Goal: Information Seeking & Learning: Compare options

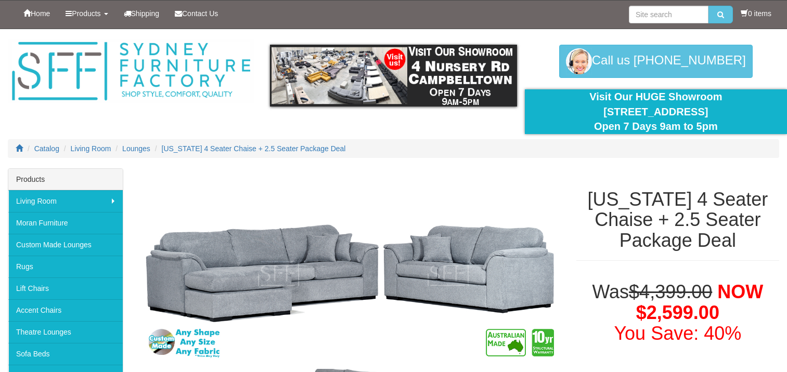
select select "2056"
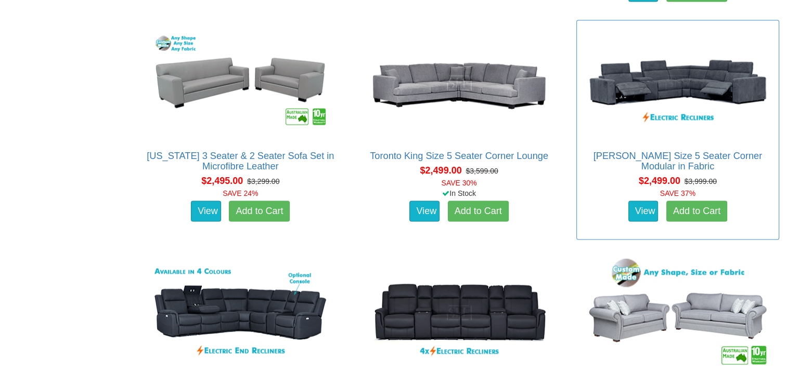
scroll to position [2186, 0]
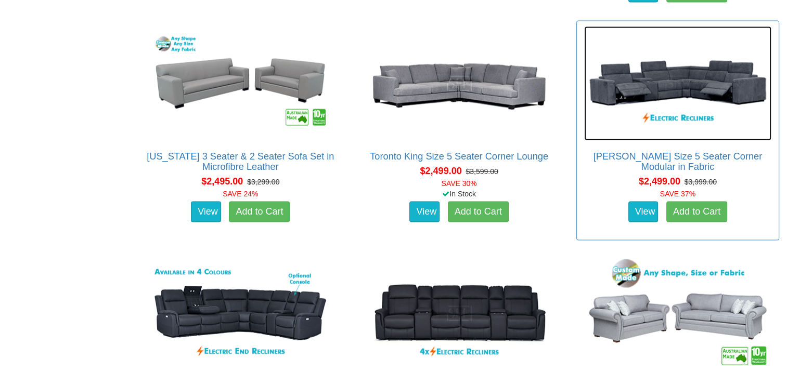
click at [720, 78] on img at bounding box center [677, 84] width 187 height 114
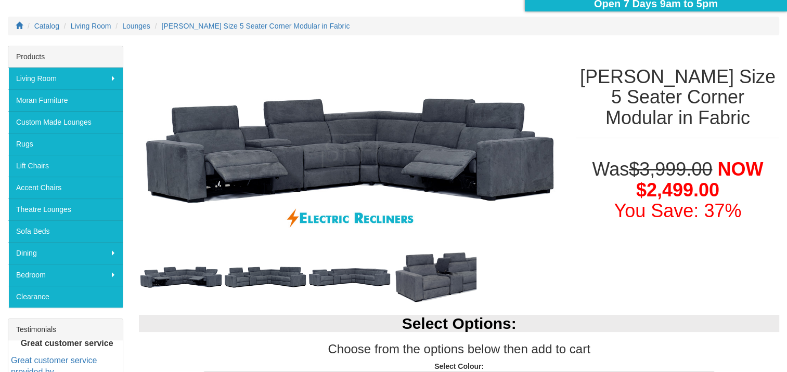
scroll to position [124, 0]
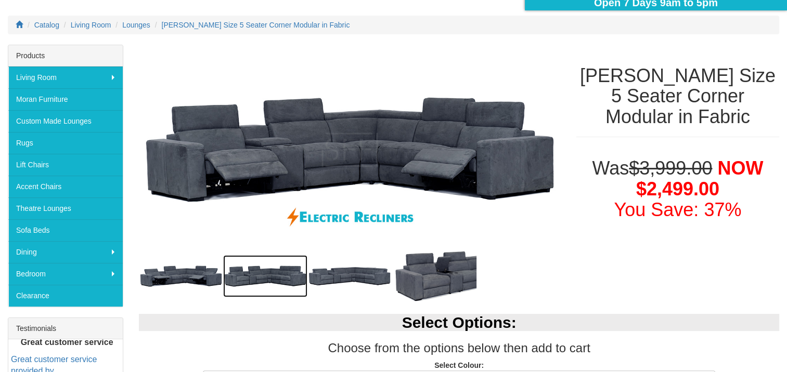
click at [268, 265] on img at bounding box center [265, 276] width 84 height 42
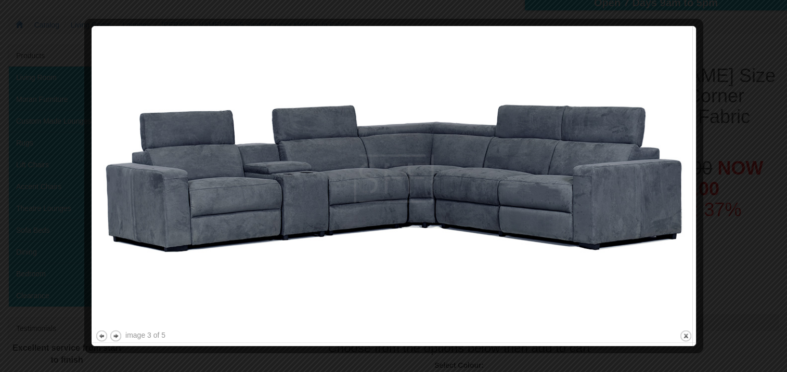
click at [778, 55] on div at bounding box center [393, 186] width 787 height 372
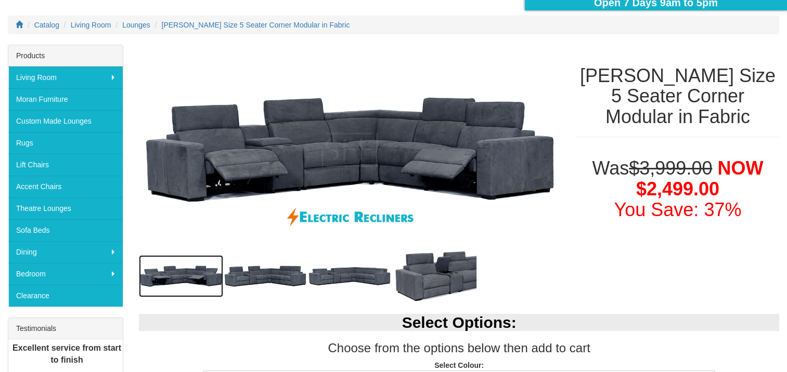
click at [197, 279] on img at bounding box center [181, 276] width 84 height 42
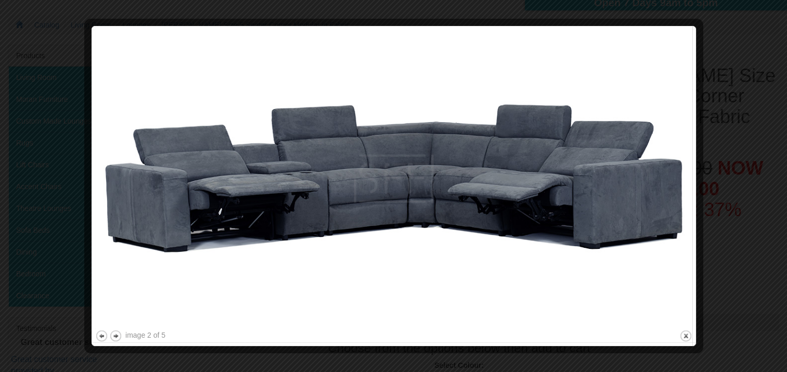
click at [720, 28] on div at bounding box center [393, 186] width 787 height 372
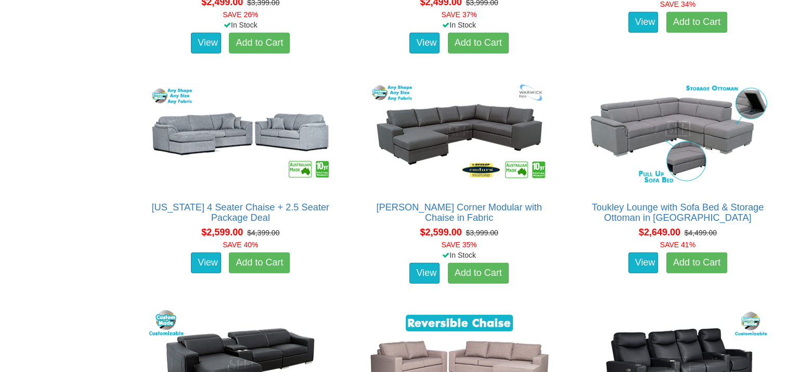
scroll to position [2548, 0]
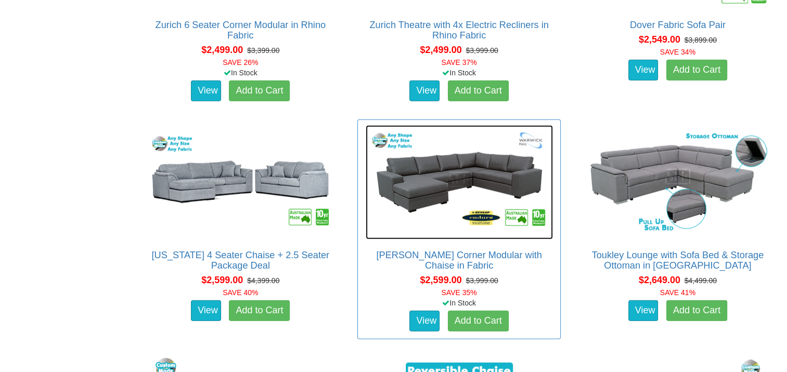
click at [472, 183] on img at bounding box center [459, 182] width 187 height 114
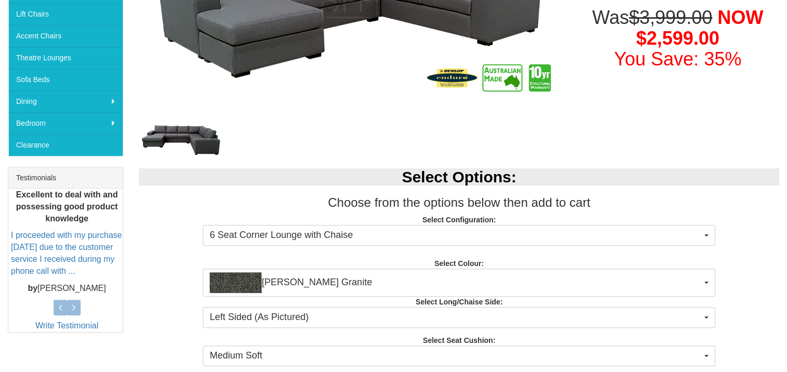
scroll to position [276, 0]
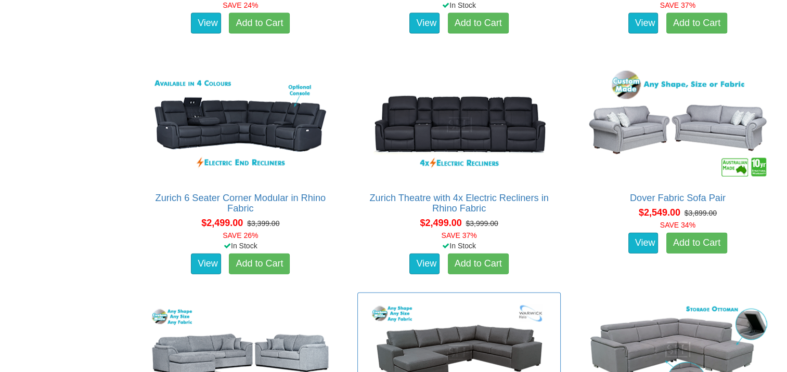
scroll to position [2374, 0]
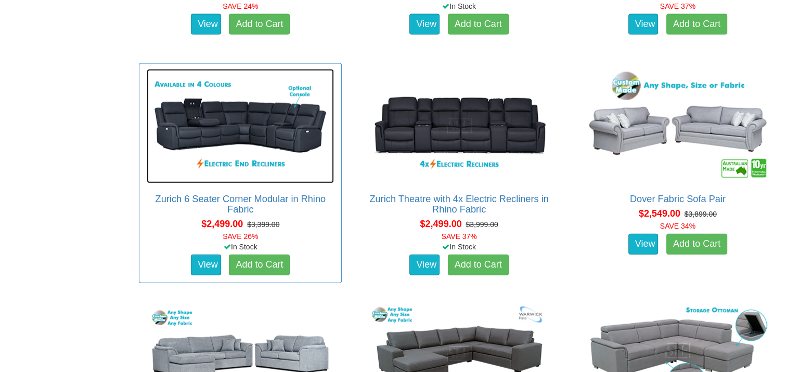
click at [252, 140] on img at bounding box center [240, 126] width 187 height 114
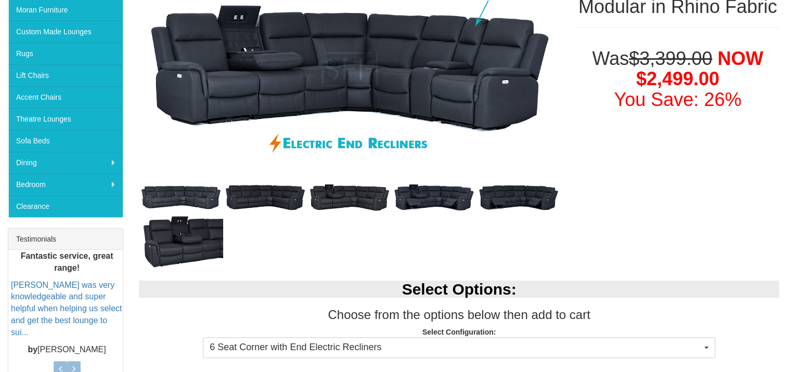
scroll to position [216, 0]
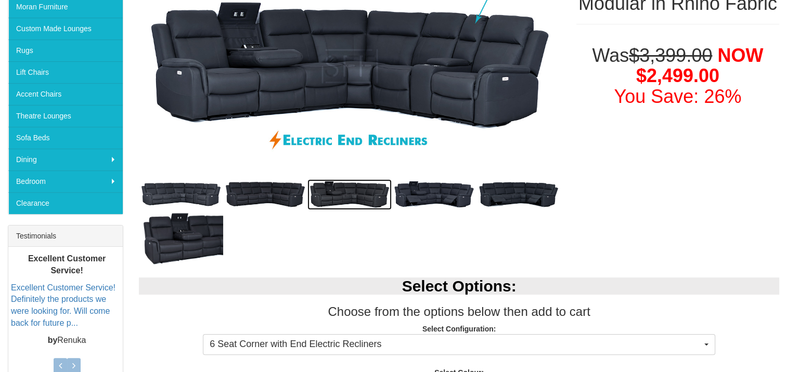
click at [364, 189] on img at bounding box center [349, 194] width 84 height 31
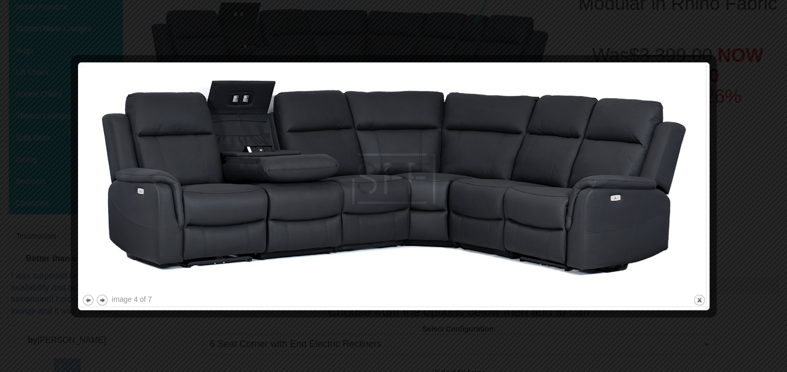
click at [37, 19] on div at bounding box center [393, 186] width 787 height 372
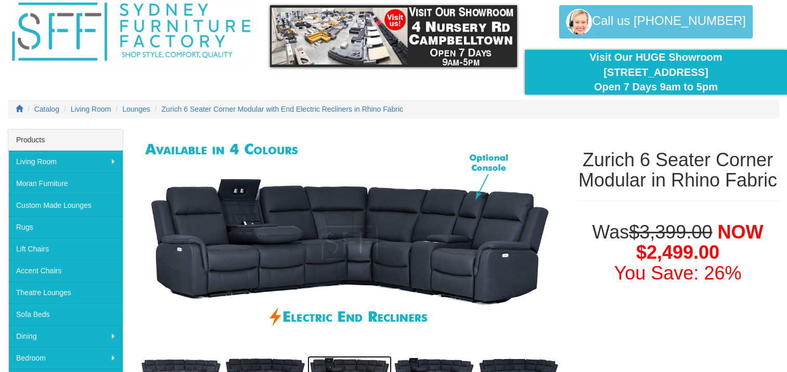
scroll to position [36, 0]
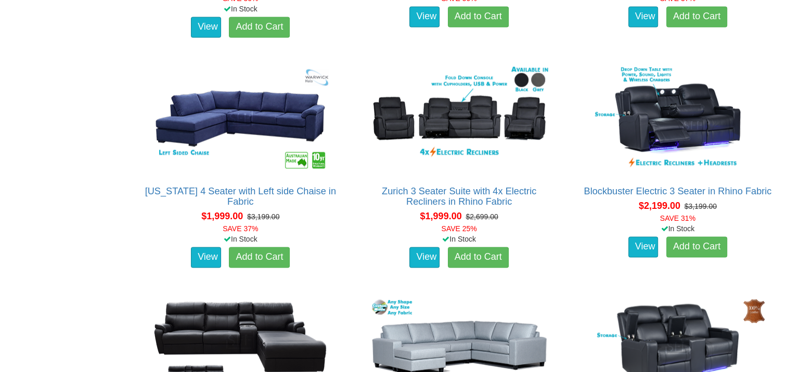
scroll to position [1690, 0]
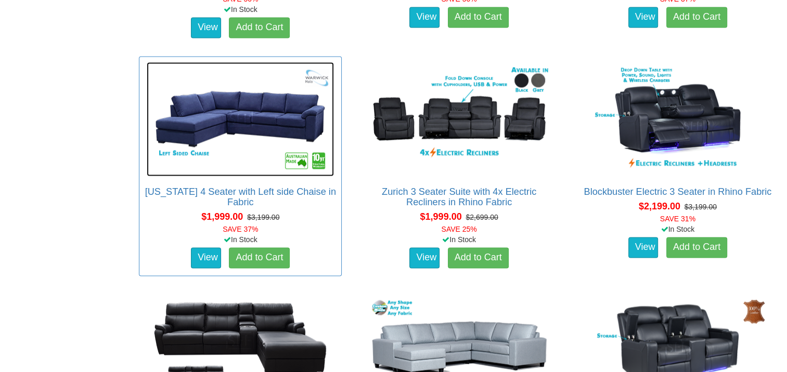
click at [241, 112] on img at bounding box center [240, 119] width 187 height 114
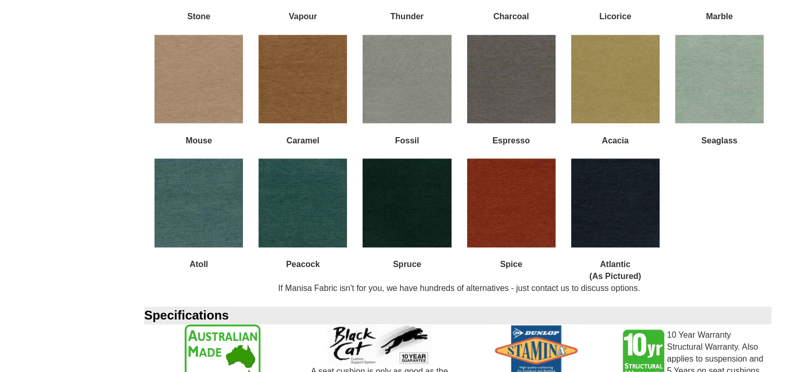
scroll to position [1076, 0]
click at [527, 202] on img at bounding box center [511, 203] width 88 height 88
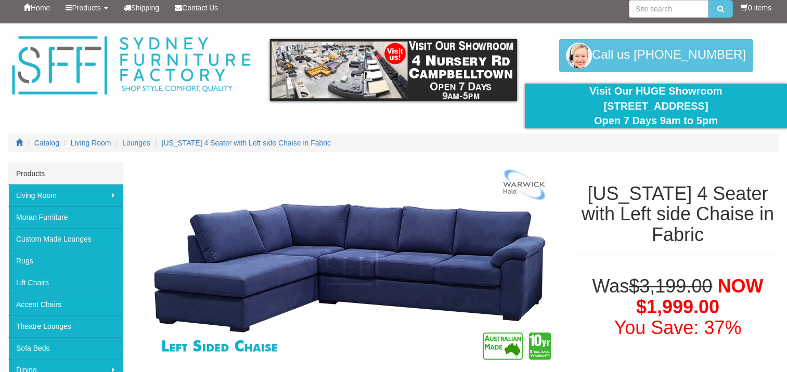
scroll to position [0, 0]
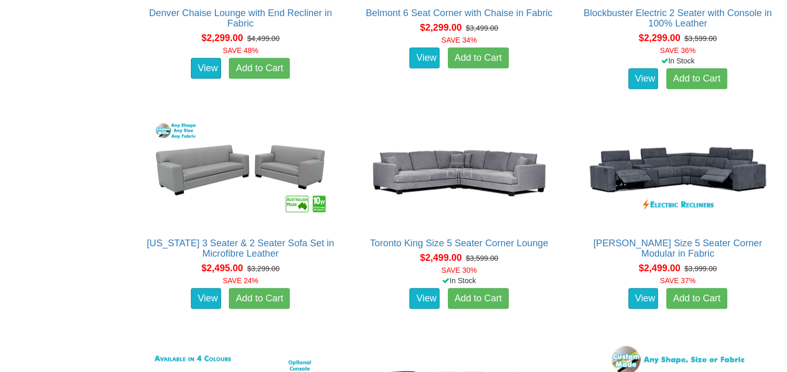
scroll to position [2101, 0]
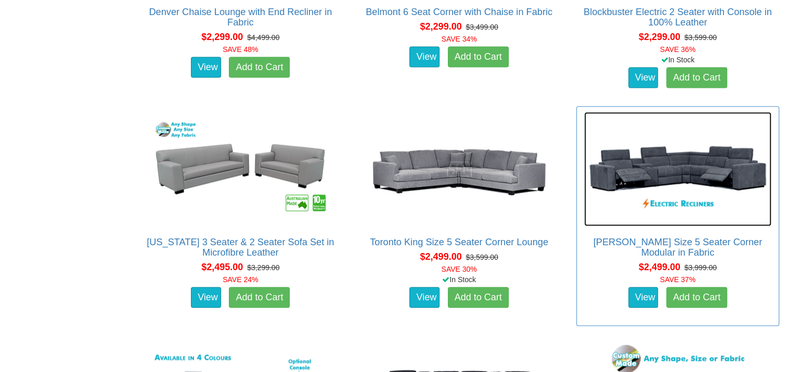
click at [662, 178] on img at bounding box center [677, 169] width 187 height 114
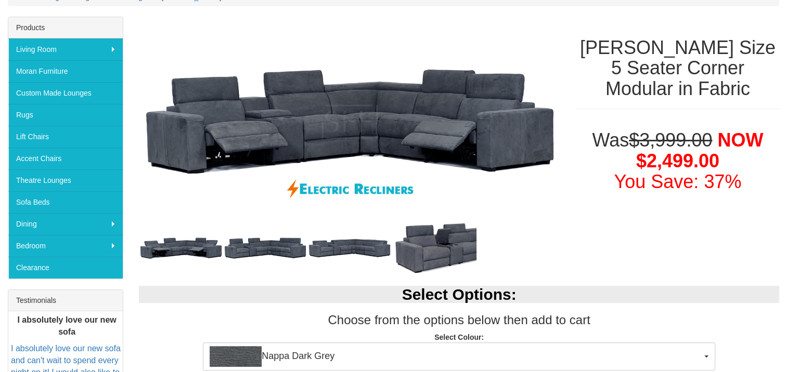
scroll to position [153, 0]
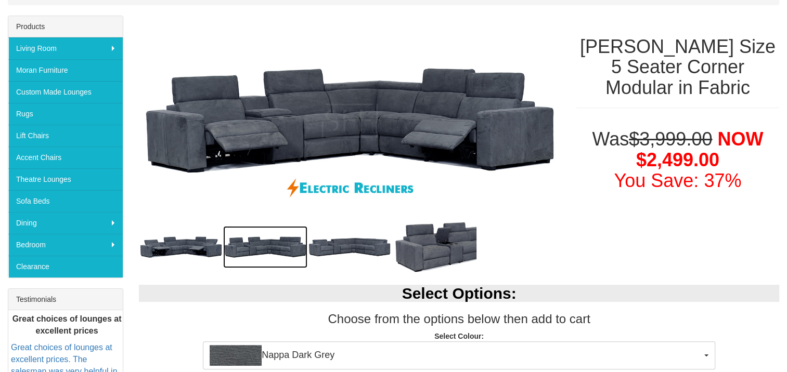
click at [282, 246] on img at bounding box center [265, 247] width 84 height 42
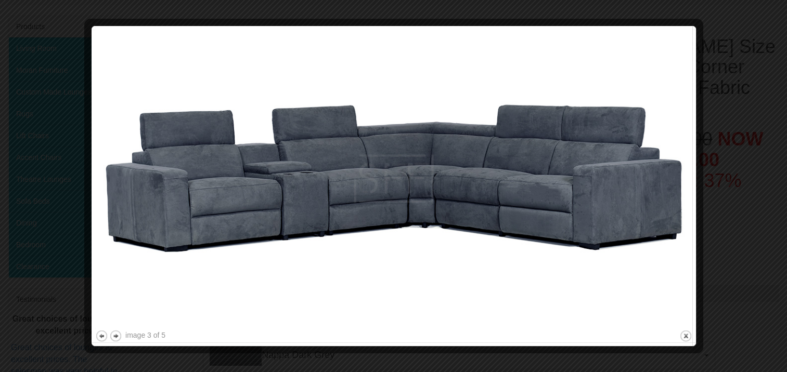
click at [54, 25] on div at bounding box center [393, 186] width 787 height 372
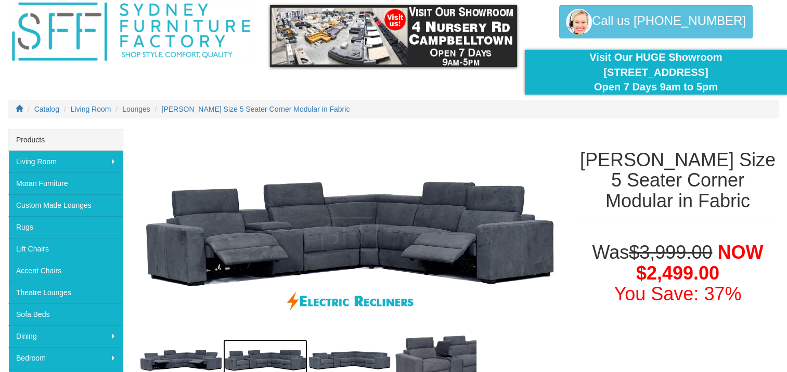
scroll to position [38, 0]
